Goal: Information Seeking & Learning: Check status

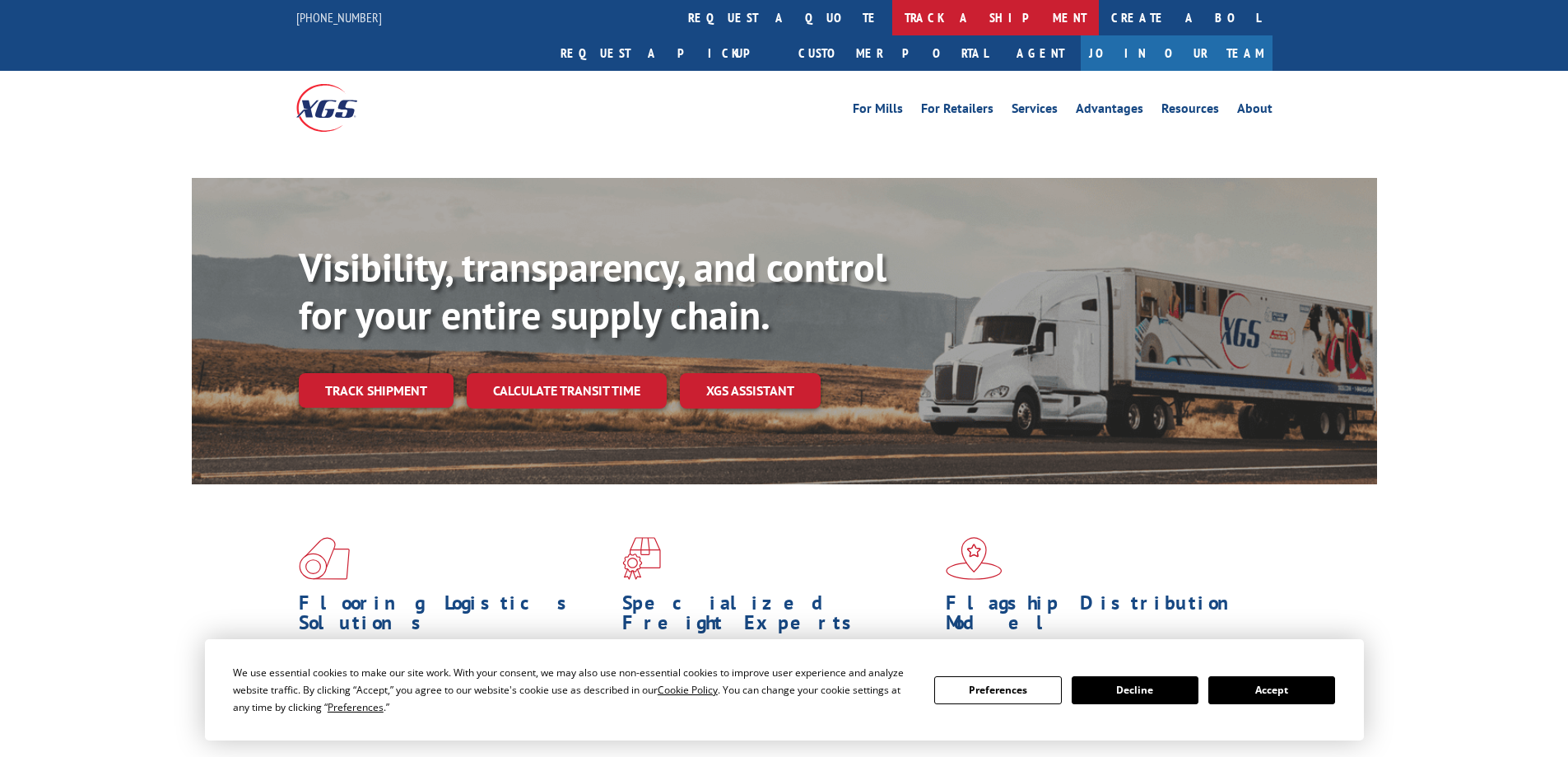
click at [892, 10] on link "track a shipment" at bounding box center [995, 18] width 206 height 35
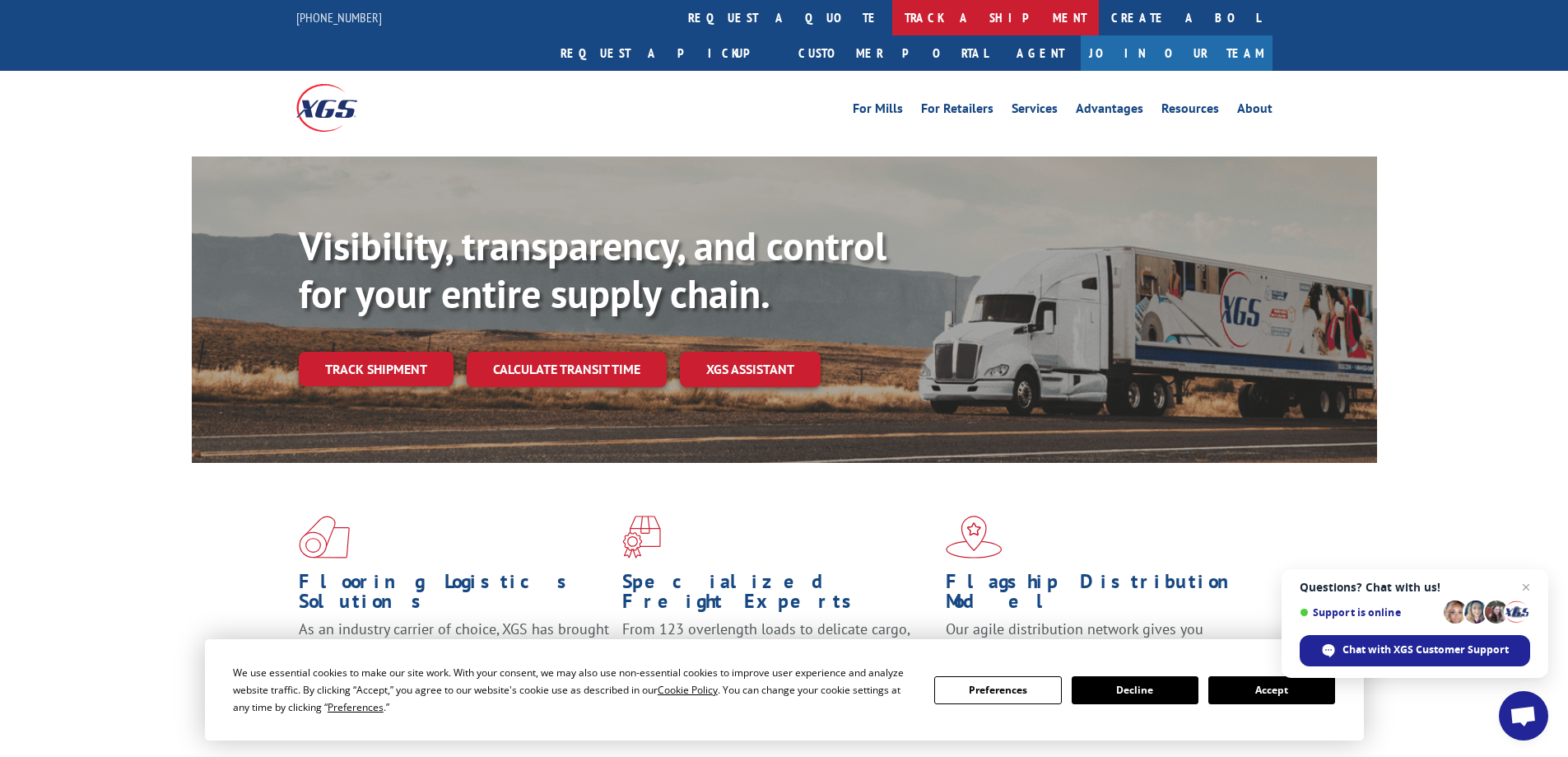
click at [892, 19] on link "track a shipment" at bounding box center [995, 18] width 206 height 35
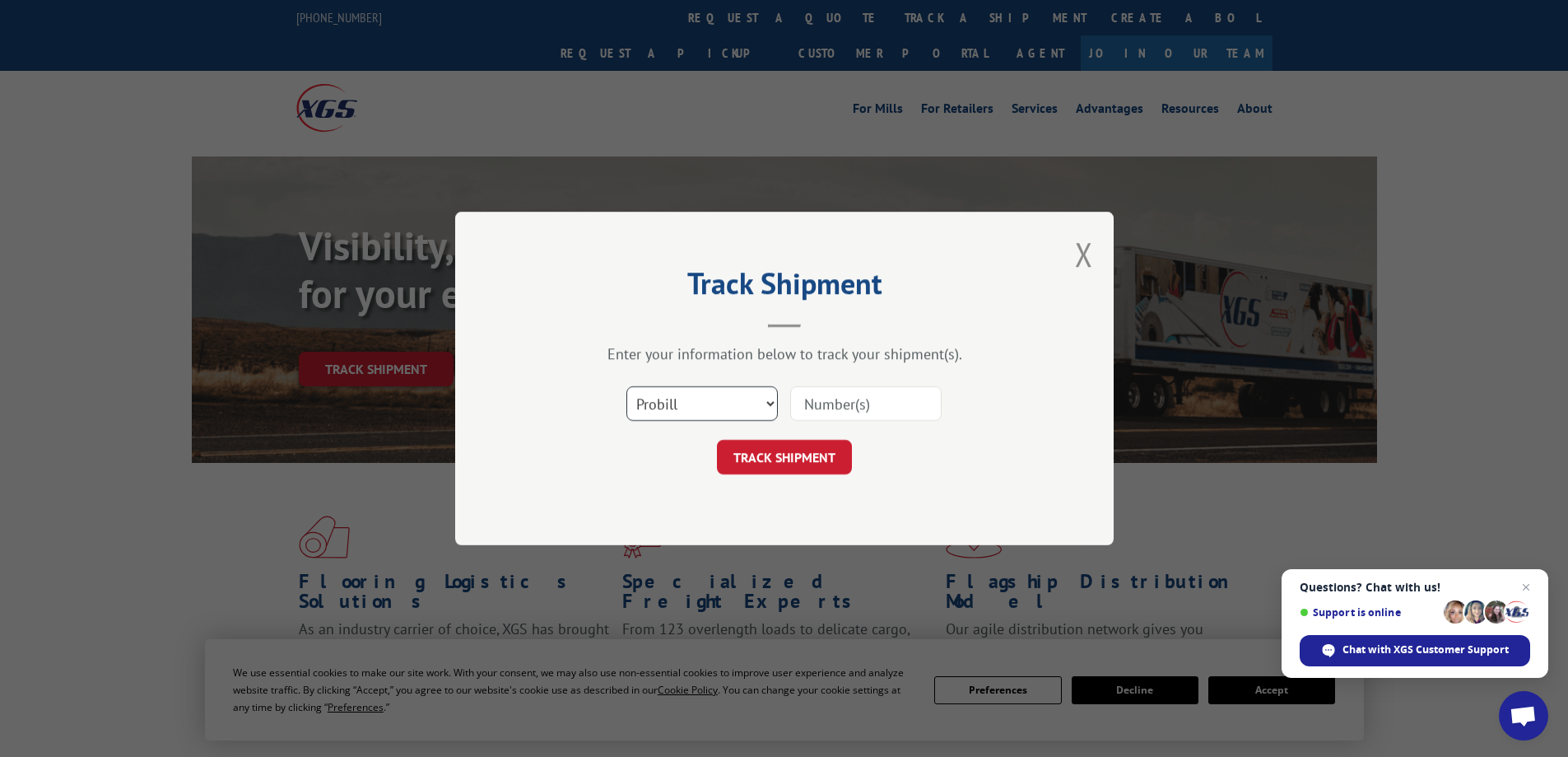
click at [735, 388] on select "Select category... Probill BOL PO" at bounding box center [702, 403] width 151 height 35
select select "bol"
click at [626, 386] on select "Select category... Probill BOL PO" at bounding box center [702, 403] width 151 height 35
click at [844, 400] on input at bounding box center [865, 403] width 151 height 35
paste input "439690"
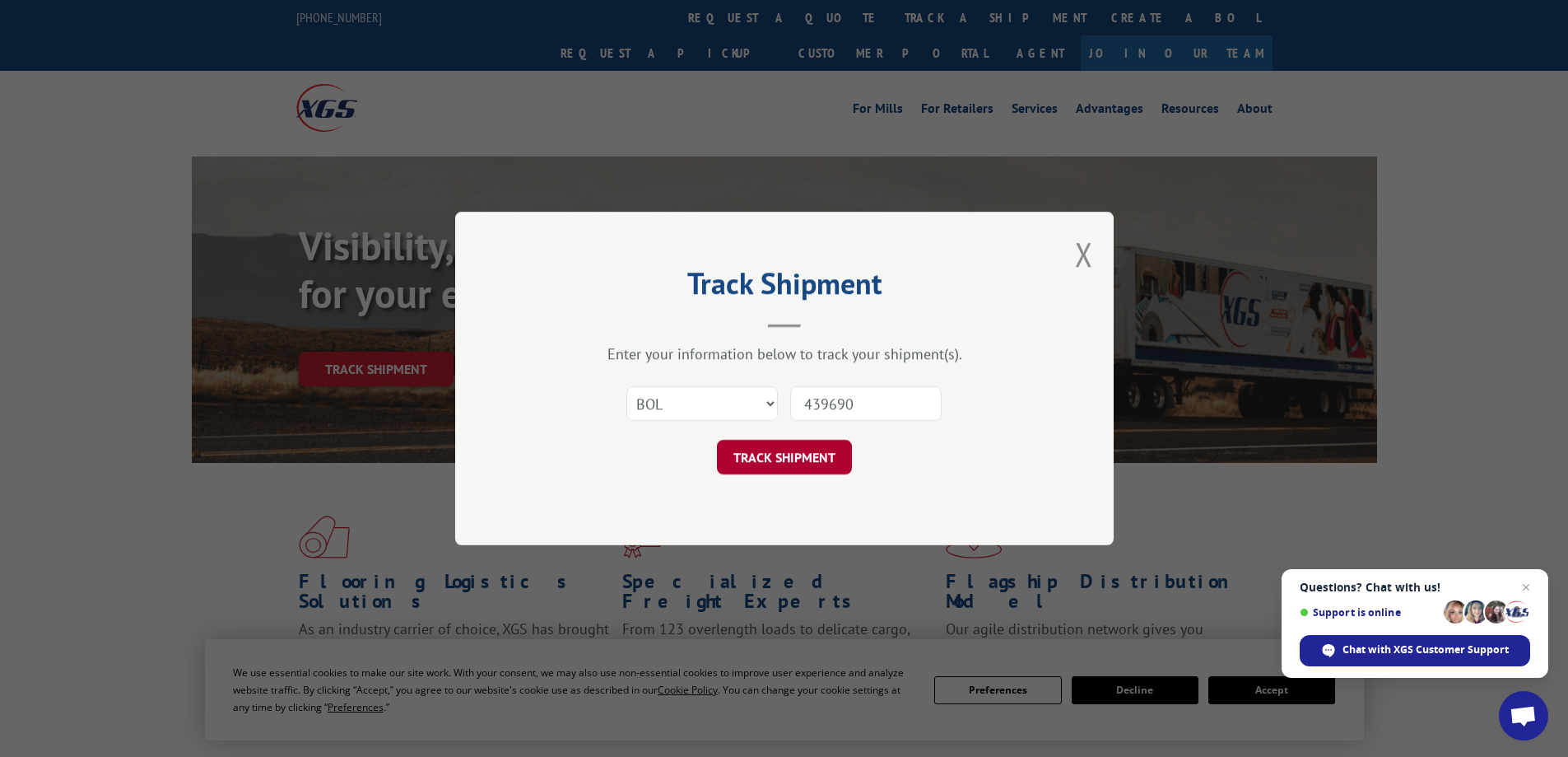
type input "439690"
click at [788, 441] on button "TRACK SHIPMENT" at bounding box center [784, 457] width 135 height 35
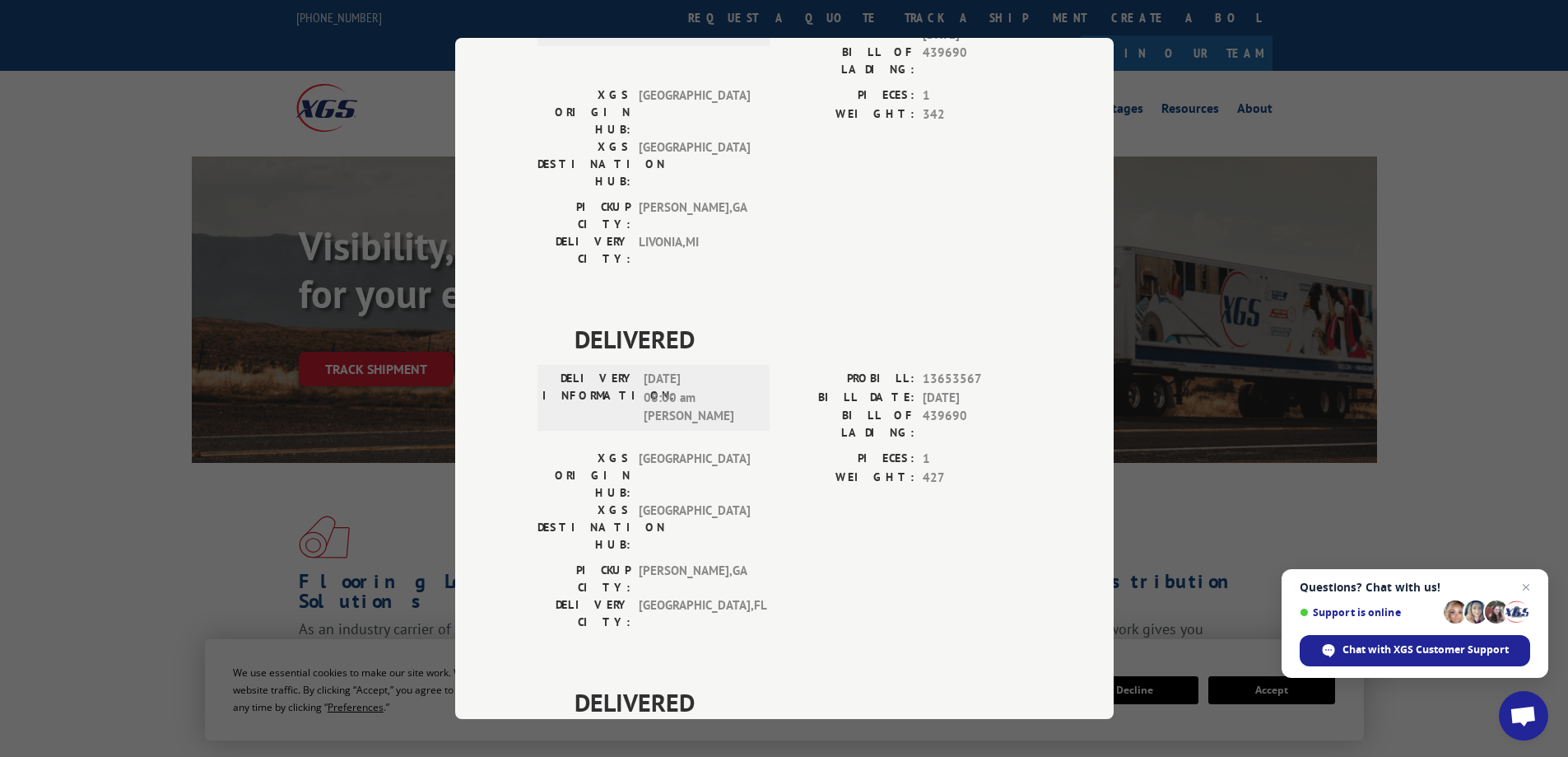
scroll to position [859, 0]
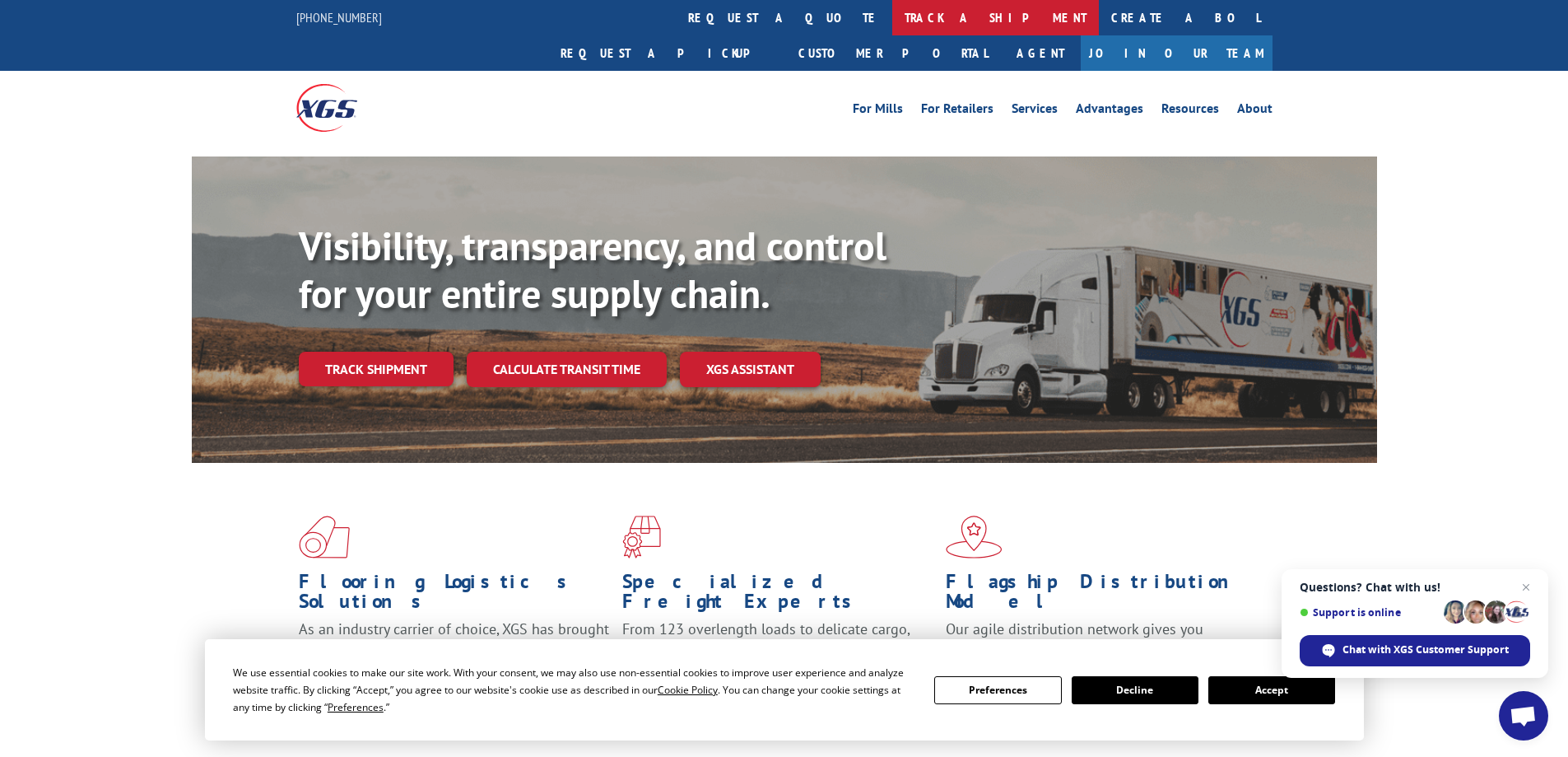
click at [892, 13] on link "track a shipment" at bounding box center [995, 18] width 206 height 35
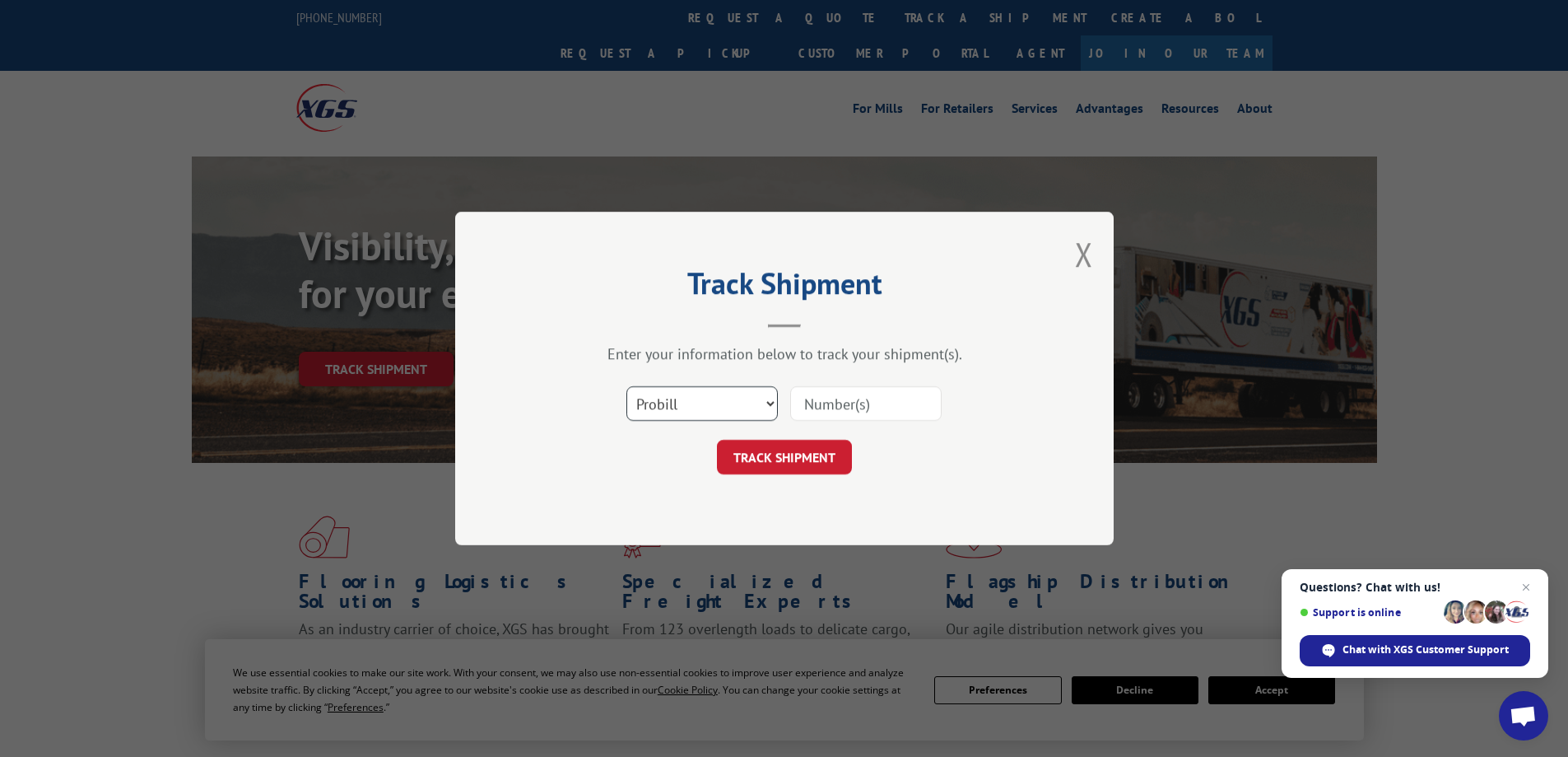
click at [730, 407] on select "Select category... Probill BOL PO" at bounding box center [702, 403] width 151 height 35
select select "bol"
click at [626, 386] on select "Select category... Probill BOL PO" at bounding box center [702, 403] width 151 height 35
click at [837, 407] on input at bounding box center [865, 403] width 151 height 35
paste input "448023"
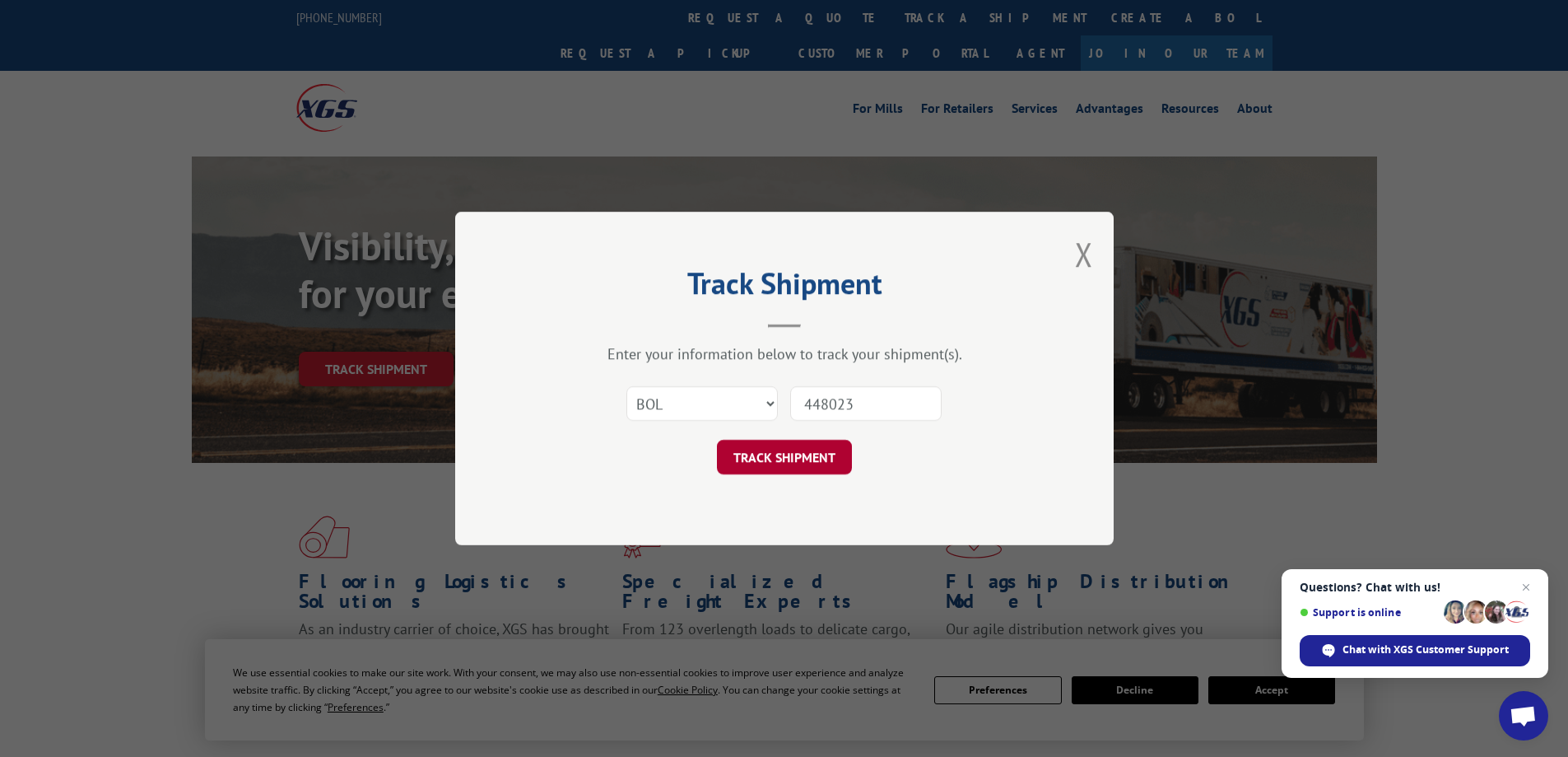
type input "448023"
click at [834, 454] on button "TRACK SHIPMENT" at bounding box center [784, 457] width 135 height 35
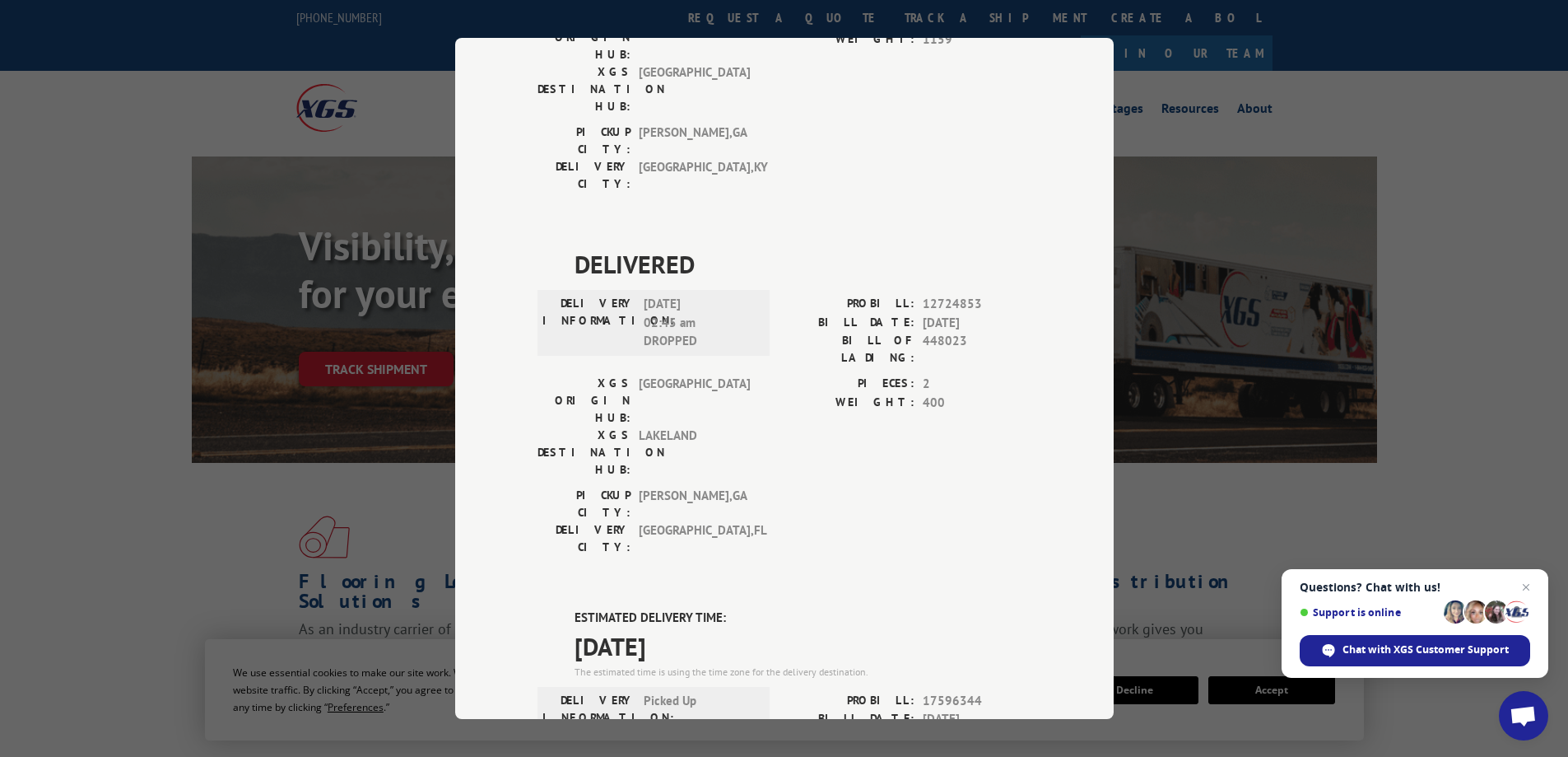
scroll to position [823, 0]
